Goal: Information Seeking & Learning: Learn about a topic

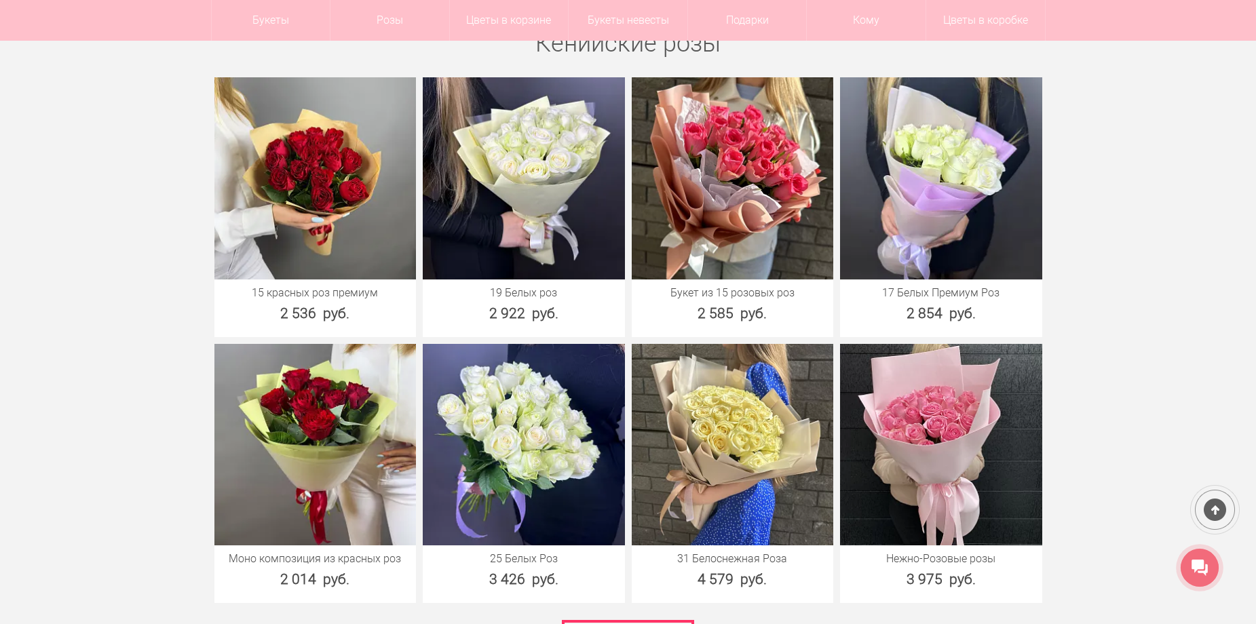
scroll to position [2483, 0]
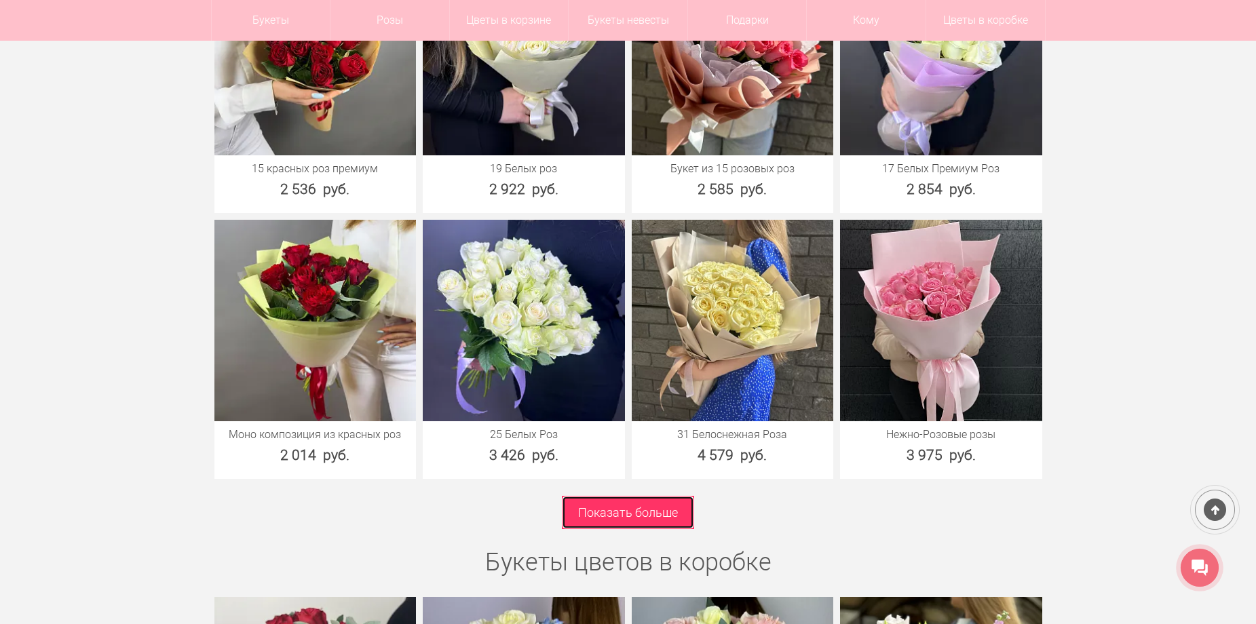
click at [633, 496] on link "Показать больше" at bounding box center [628, 512] width 132 height 33
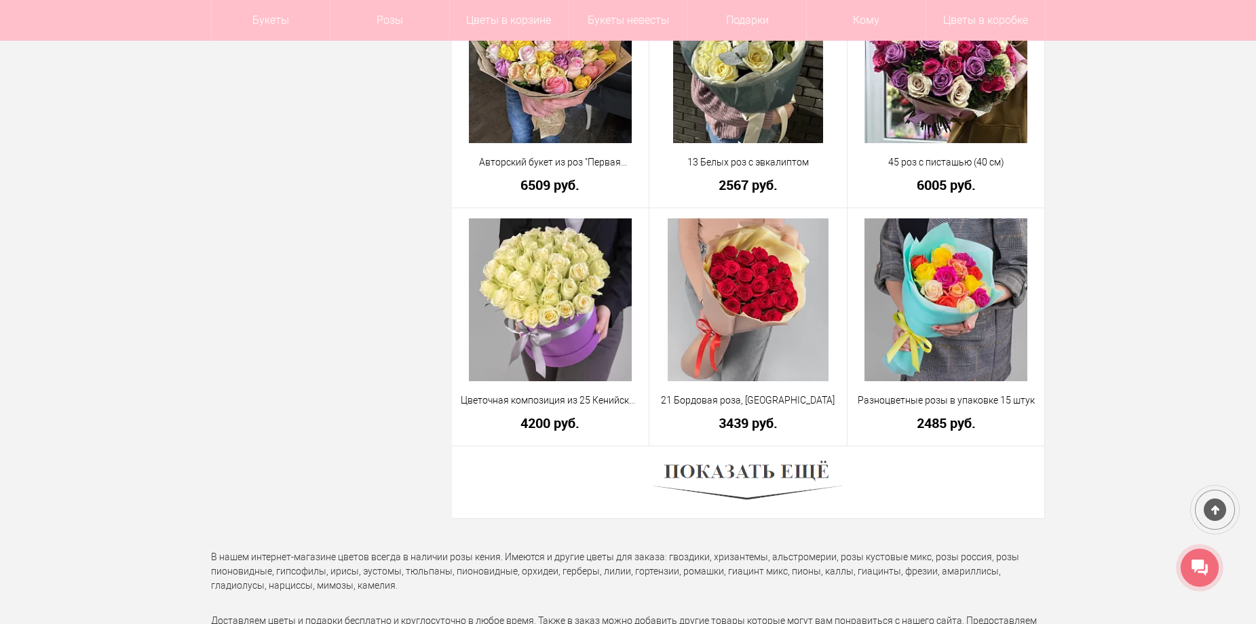
scroll to position [3800, 0]
